Goal: Task Accomplishment & Management: Use online tool/utility

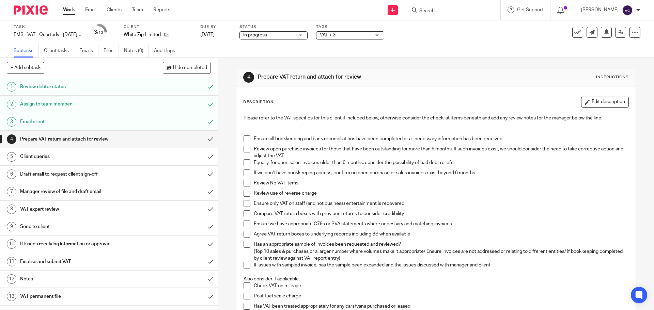
click at [440, 10] on input "Search" at bounding box center [449, 11] width 61 height 6
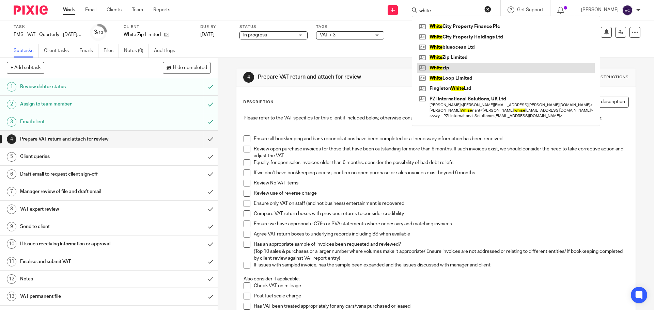
type input "white"
click at [465, 70] on link at bounding box center [506, 68] width 178 height 10
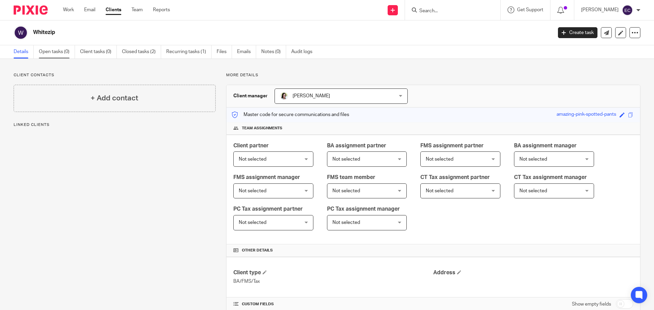
click at [56, 51] on link "Open tasks (0)" at bounding box center [57, 51] width 36 height 13
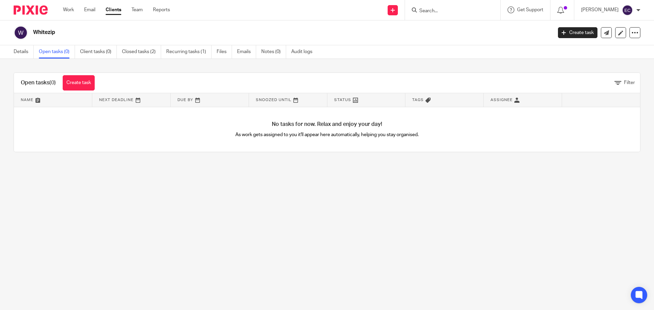
click at [448, 12] on input "Search" at bounding box center [449, 11] width 61 height 6
click at [139, 56] on link "Closed tasks (2)" at bounding box center [141, 51] width 39 height 13
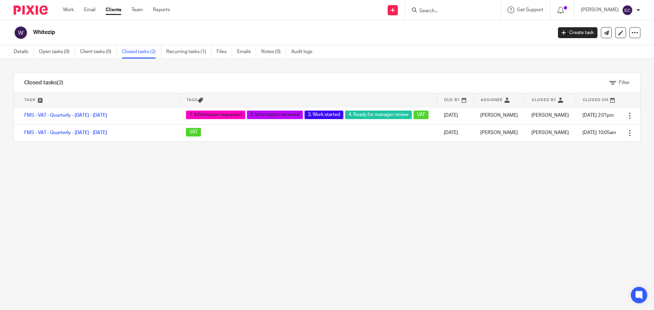
click at [451, 7] on form at bounding box center [455, 10] width 73 height 9
click at [451, 12] on input "Search" at bounding box center [449, 11] width 61 height 6
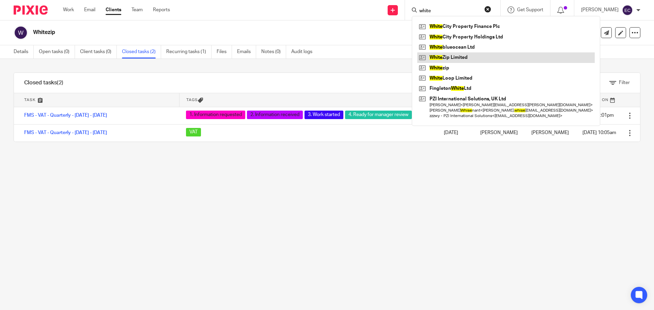
type input "white"
click at [469, 54] on link at bounding box center [506, 57] width 178 height 10
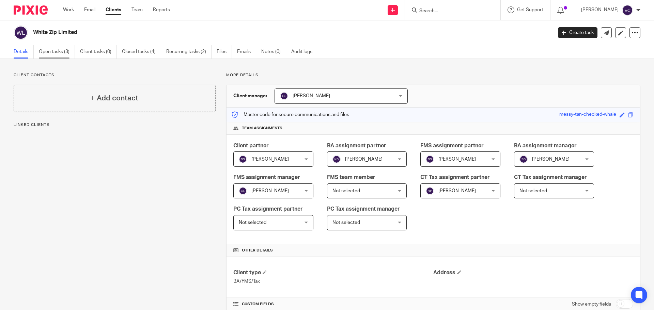
click at [63, 51] on link "Open tasks (3)" at bounding box center [57, 51] width 36 height 13
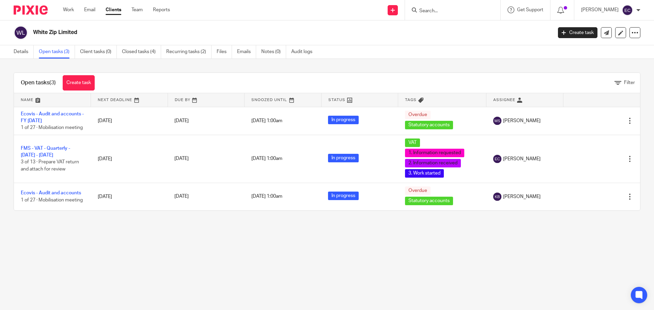
click at [400, 239] on main "White Zip Limited Create task Update from Companies House Export data Merge Arc…" at bounding box center [327, 155] width 654 height 310
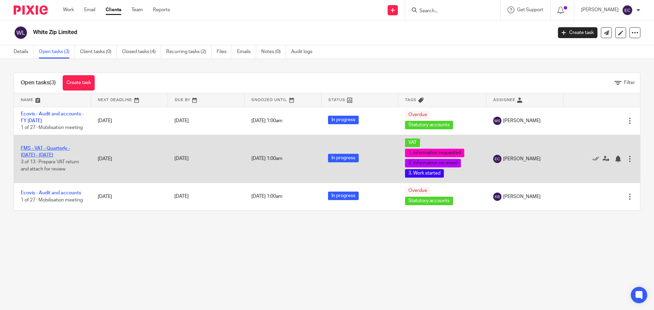
click at [59, 155] on link "FMS - VAT - Quarterly - [DATE] - [DATE]" at bounding box center [45, 152] width 49 height 12
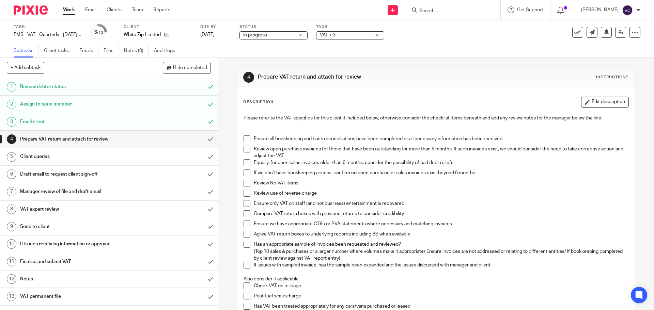
click at [247, 139] on span at bounding box center [247, 139] width 7 height 7
click at [244, 147] on span at bounding box center [247, 149] width 7 height 7
click at [248, 164] on span at bounding box center [247, 162] width 7 height 7
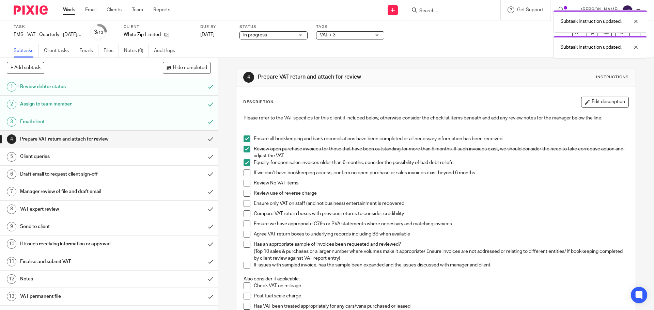
click at [246, 174] on span at bounding box center [247, 173] width 7 height 7
click at [244, 185] on span at bounding box center [247, 183] width 7 height 7
click at [245, 193] on span at bounding box center [247, 193] width 7 height 7
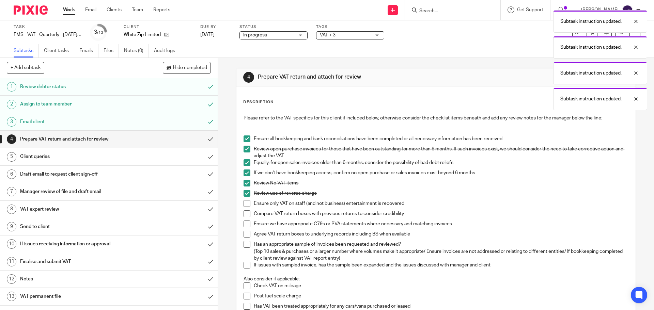
scroll to position [45, 0]
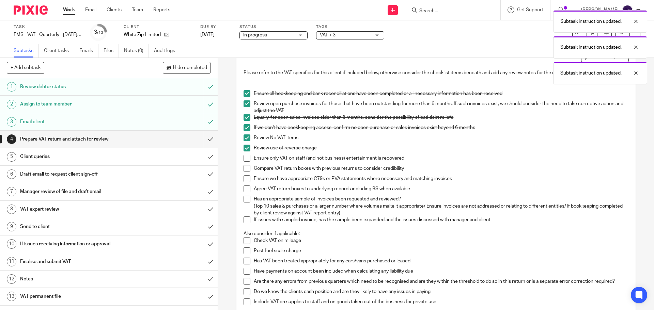
click at [244, 159] on span at bounding box center [247, 158] width 7 height 7
click at [245, 170] on span at bounding box center [247, 168] width 7 height 7
click at [245, 180] on span at bounding box center [247, 178] width 7 height 7
click at [244, 188] on span at bounding box center [247, 189] width 7 height 7
click at [247, 200] on span at bounding box center [247, 199] width 7 height 7
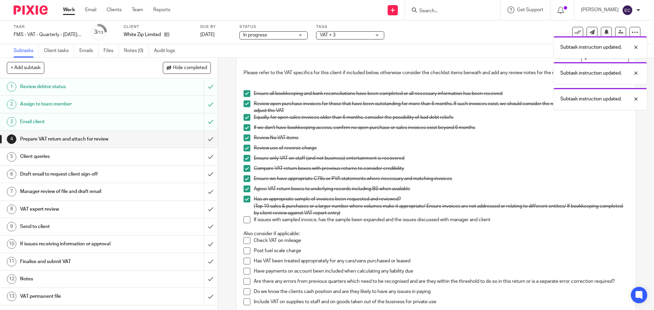
scroll to position [91, 0]
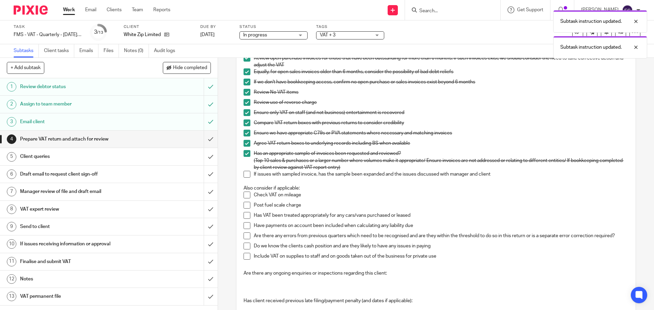
click at [245, 175] on span at bounding box center [247, 174] width 7 height 7
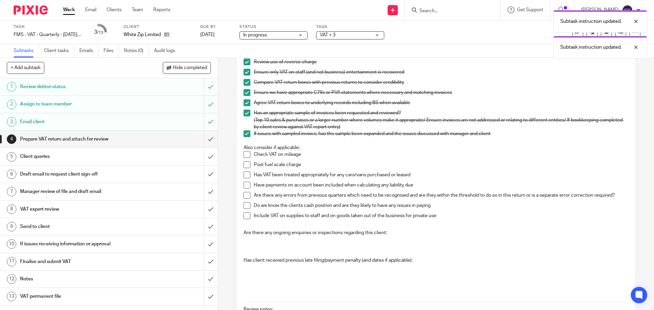
scroll to position [41, 0]
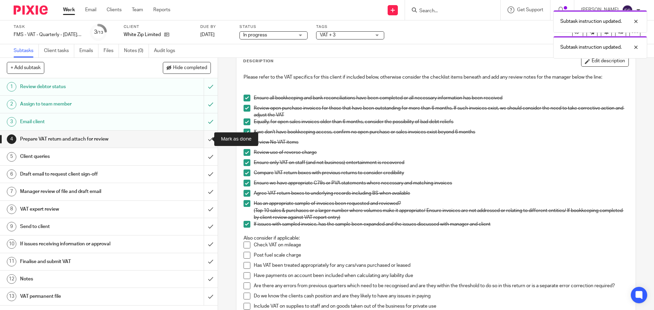
click at [205, 141] on input "submit" at bounding box center [109, 139] width 218 height 17
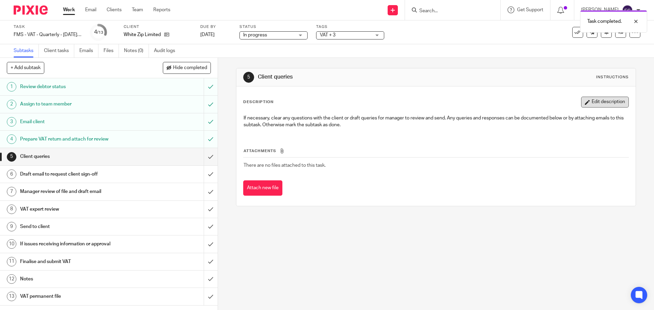
click at [591, 103] on button "Edit description" at bounding box center [605, 102] width 48 height 11
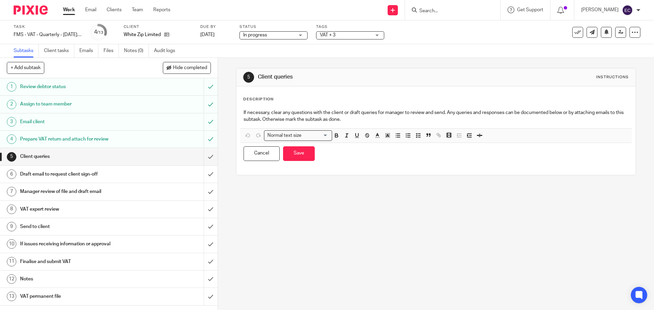
click at [376, 123] on p "If necessary, clear any questions with the client or draft queries for manager …" at bounding box center [436, 116] width 385 height 14
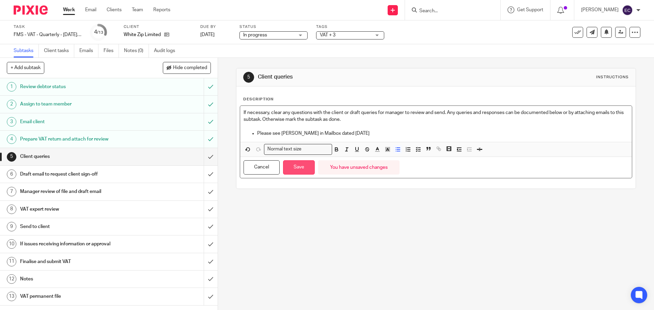
click at [302, 169] on button "Save" at bounding box center [299, 167] width 32 height 15
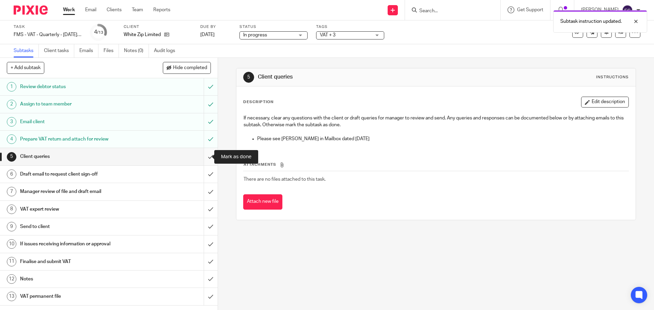
click at [205, 155] on input "submit" at bounding box center [109, 156] width 218 height 17
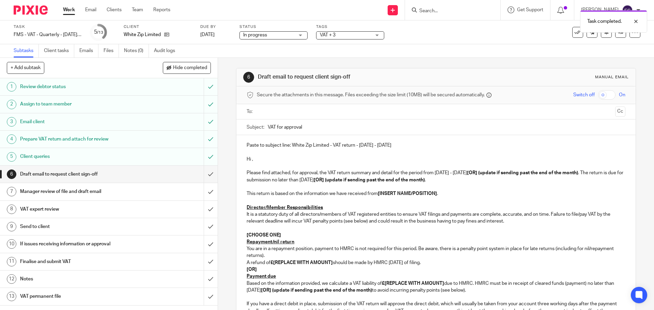
drag, startPoint x: 393, startPoint y: 144, endPoint x: 292, endPoint y: 145, distance: 101.5
click at [292, 145] on p "Paste to subject line: White Zip Limited - VAT return - May - July, 2025" at bounding box center [436, 145] width 379 height 7
copy p "White Zip Limited - VAT return - May - July, 2025"
click at [349, 168] on p at bounding box center [436, 166] width 379 height 7
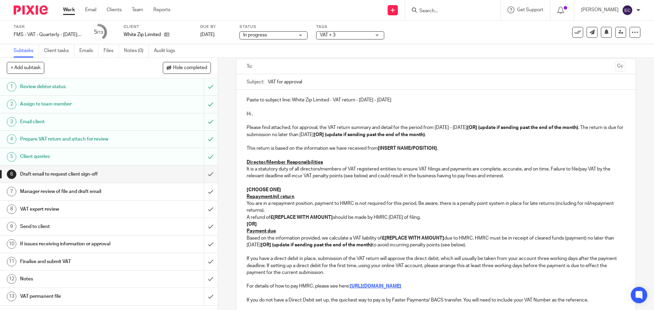
click at [459, 141] on p at bounding box center [436, 141] width 379 height 7
drag, startPoint x: 465, startPoint y: 133, endPoint x: 347, endPoint y: 136, distance: 119.0
click at [347, 136] on p "Please find attached, for approval, the VAT return summary and detail for the p…" at bounding box center [436, 131] width 379 height 14
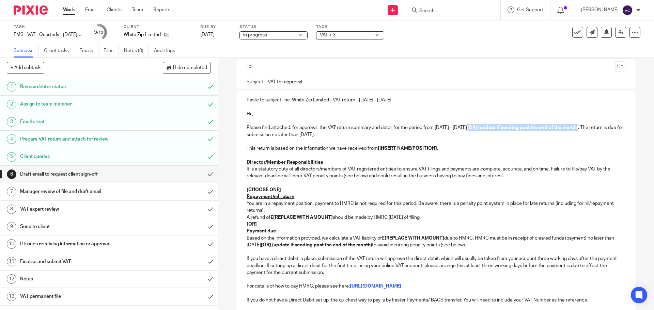
drag, startPoint x: 470, startPoint y: 127, endPoint x: 581, endPoint y: 130, distance: 111.1
click at [578, 130] on strong "[OR] (update if sending past the end of the month)" at bounding box center [522, 127] width 111 height 5
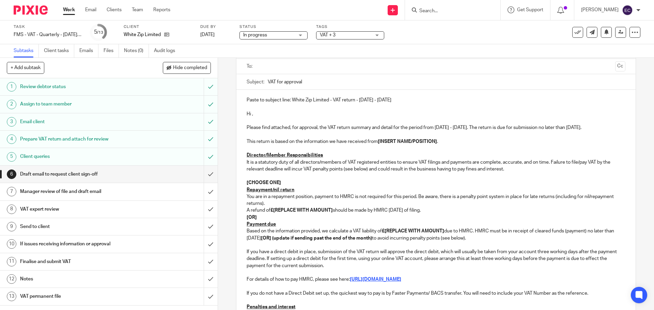
drag, startPoint x: 570, startPoint y: 128, endPoint x: 588, endPoint y: 128, distance: 18.1
click at [588, 128] on p "Please find attached, for approval, the VAT return summary and detail for the p…" at bounding box center [436, 127] width 379 height 7
click at [602, 129] on p "Please find attached, for approval, the VAT return summary and detail for the p…" at bounding box center [436, 127] width 379 height 7
drag, startPoint x: 602, startPoint y: 129, endPoint x: 570, endPoint y: 129, distance: 32.4
click at [570, 129] on p "Please find attached, for approval, the VAT return summary and detail for the p…" at bounding box center [436, 127] width 379 height 7
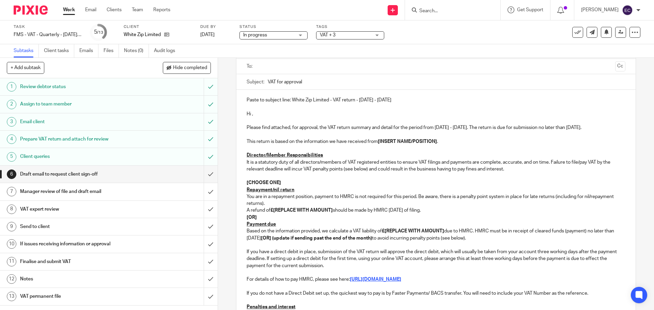
scroll to position [174, 0]
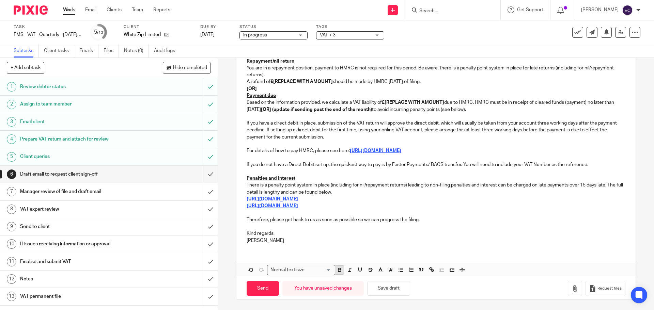
click at [337, 270] on icon "button" at bounding box center [340, 270] width 6 height 6
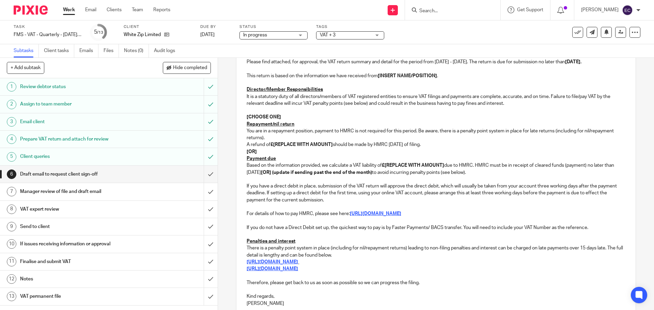
click at [499, 143] on p "A refund of £[REPLACE WITH AMOUNT] should be made by HMRC within 6 weeks of fil…" at bounding box center [436, 144] width 379 height 7
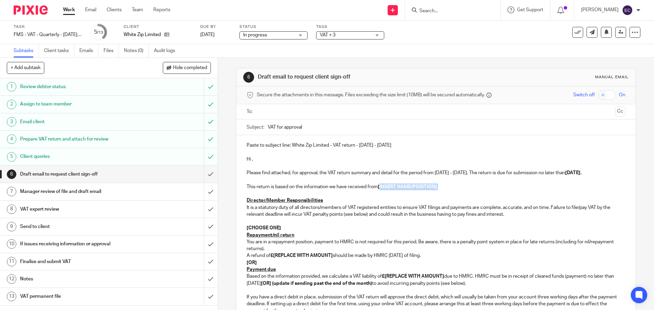
drag, startPoint x: 437, startPoint y: 187, endPoint x: 379, endPoint y: 190, distance: 58.0
click at [379, 190] on p "This return is based on the information we have received from [INSERT NAME/POSI…" at bounding box center [436, 187] width 379 height 7
click at [250, 160] on p "Hi ," at bounding box center [436, 159] width 379 height 7
click at [389, 187] on p "This return is based on the information we have received from" at bounding box center [436, 187] width 379 height 7
drag, startPoint x: 380, startPoint y: 188, endPoint x: 246, endPoint y: 189, distance: 134.3
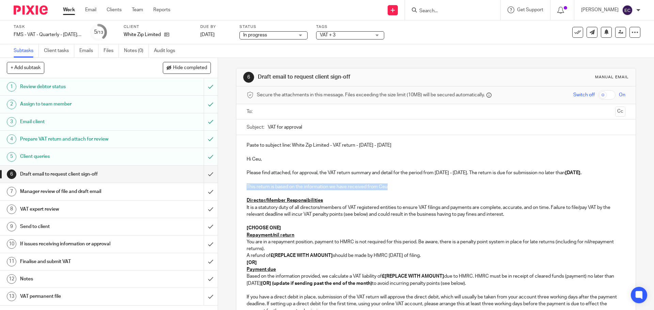
click at [247, 189] on p "This return is based on the information we have received from Ceu" at bounding box center [436, 187] width 379 height 7
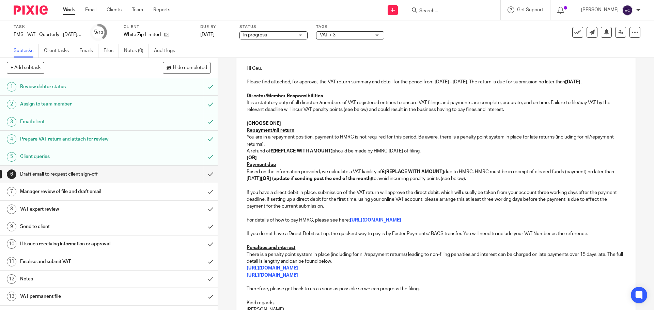
scroll to position [45, 0]
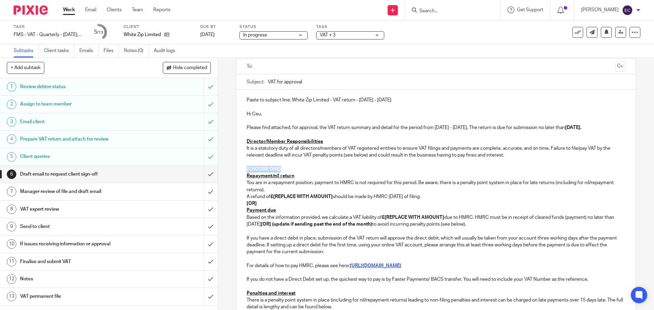
drag, startPoint x: 284, startPoint y: 169, endPoint x: 230, endPoint y: 169, distance: 53.8
click at [230, 169] on div "6 Draft email to request client sign-off Manual email Secure the attachments in…" at bounding box center [436, 184] width 436 height 252
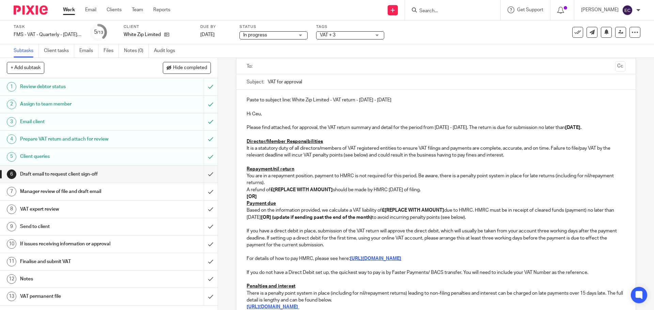
scroll to position [91, 0]
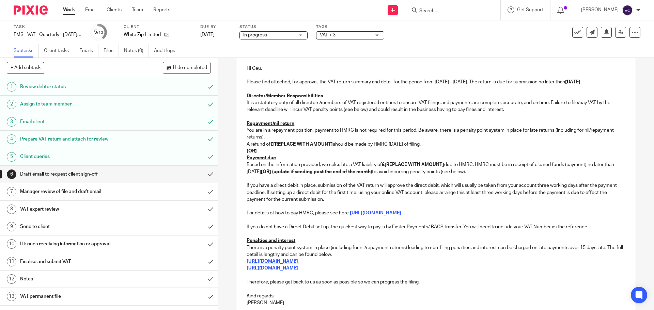
click at [288, 149] on p "[OR]" at bounding box center [436, 151] width 379 height 7
drag, startPoint x: 332, startPoint y: 144, endPoint x: 273, endPoint y: 145, distance: 58.6
click at [273, 145] on strong "£[REPLACE WITH AMOUNT]" at bounding box center [302, 144] width 62 height 5
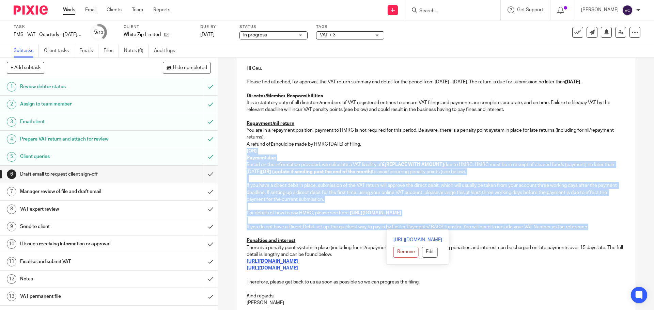
drag, startPoint x: 245, startPoint y: 151, endPoint x: 589, endPoint y: 227, distance: 352.8
click at [589, 227] on div "Paste to subject line: White Zip Limited - VAT return - May - July, 2025 Hi Ceu…" at bounding box center [435, 177] width 399 height 267
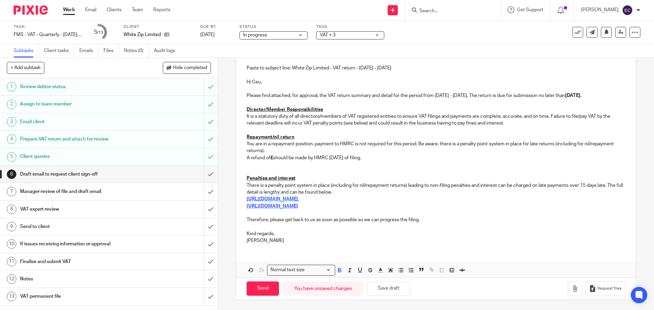
scroll to position [71, 0]
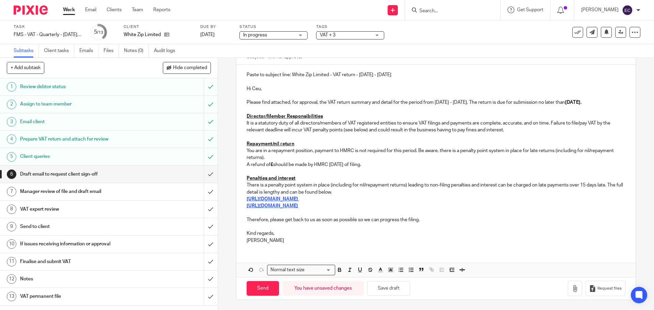
click at [273, 165] on p "A refund of £ should be made by HMRC within 6 weeks of filing." at bounding box center [436, 165] width 379 height 7
click at [307, 163] on p "A refund of £ 98,848.73 should be made by HMRC within 6 weeks of filing." at bounding box center [436, 165] width 379 height 7
drag, startPoint x: 294, startPoint y: 166, endPoint x: 271, endPoint y: 167, distance: 22.6
click at [271, 167] on p "A refund of £ 98,848.73 should be made by HMRC within 6 weeks of filing." at bounding box center [436, 165] width 379 height 7
click at [338, 273] on icon "button" at bounding box center [340, 270] width 6 height 6
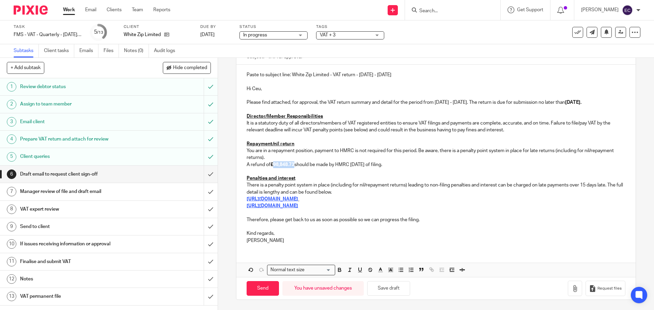
click at [424, 166] on p "A refund of £98,848.73 should be made by HMRC within 6 weeks of filing." at bounding box center [436, 165] width 379 height 7
click at [387, 289] on button "Save draft" at bounding box center [388, 288] width 43 height 15
click at [122, 158] on h1 "Client queries" at bounding box center [79, 157] width 118 height 10
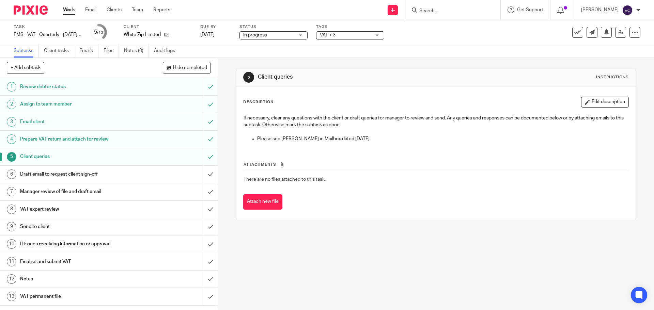
click at [118, 142] on h1 "Prepare VAT return and attach for review" at bounding box center [79, 139] width 118 height 10
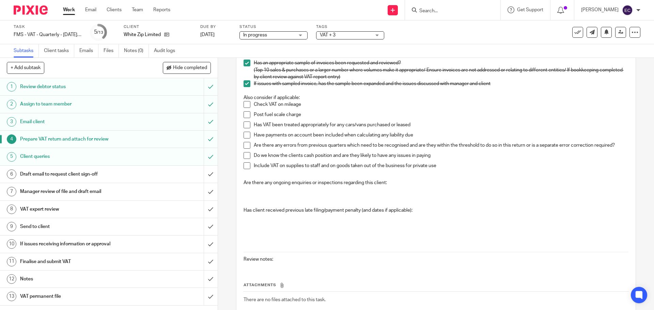
scroll to position [223, 0]
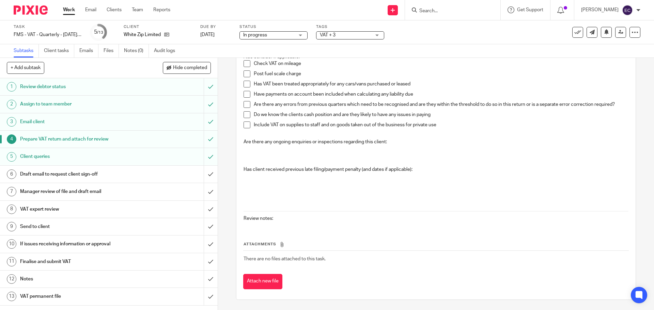
click at [280, 246] on icon at bounding box center [281, 244] width 5 height 5
click at [263, 246] on span "Attachments" at bounding box center [260, 245] width 33 height 4
click at [258, 281] on button "Attach new file" at bounding box center [262, 281] width 39 height 15
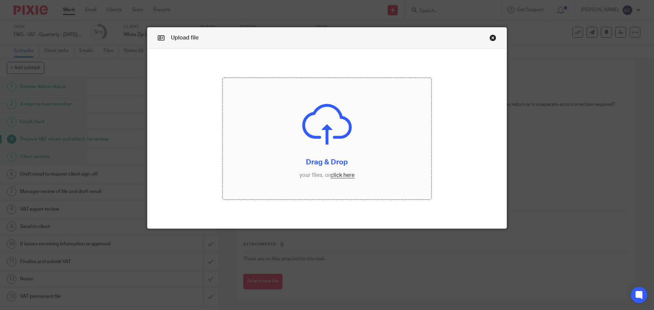
click at [323, 160] on input "file" at bounding box center [327, 139] width 209 height 122
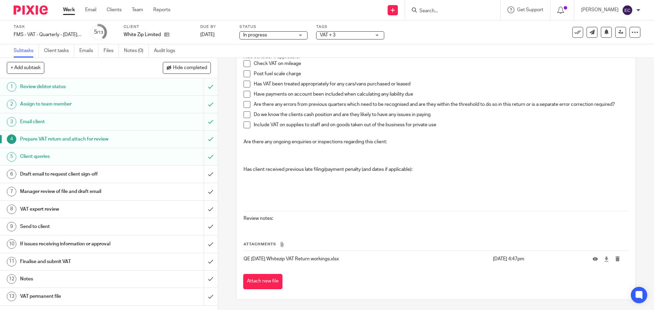
scroll to position [41, 0]
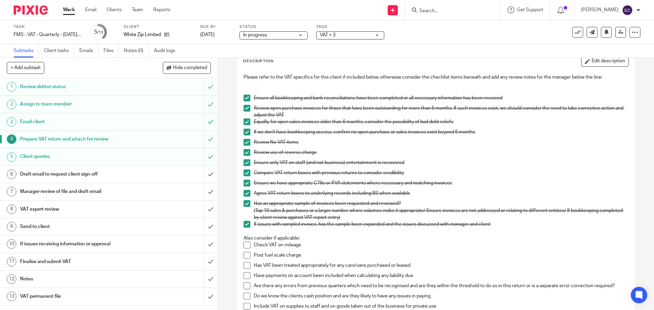
click at [81, 157] on h1 "Client queries" at bounding box center [79, 157] width 118 height 10
